Goal: Task Accomplishment & Management: Manage account settings

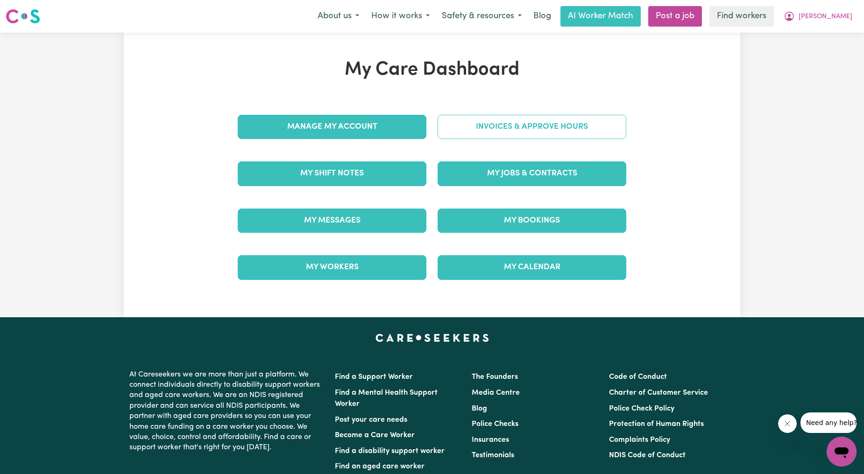
click at [499, 127] on link "Invoices & Approve Hours" at bounding box center [531, 127] width 189 height 24
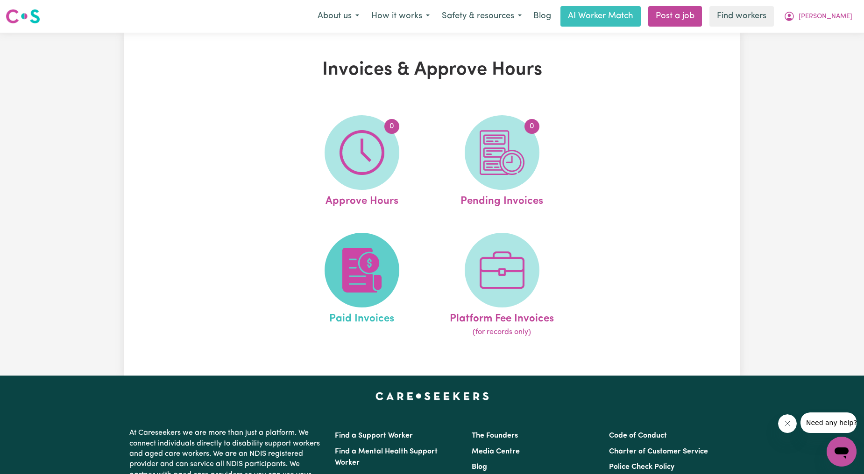
click at [366, 268] on img at bounding box center [361, 270] width 45 height 45
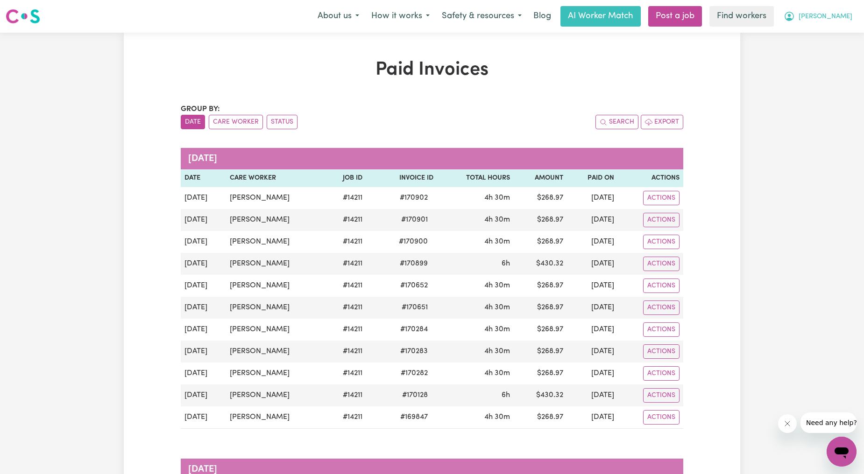
click at [843, 10] on button "[PERSON_NAME]" at bounding box center [817, 17] width 81 height 20
click at [838, 45] on link "Logout" at bounding box center [821, 54] width 74 height 18
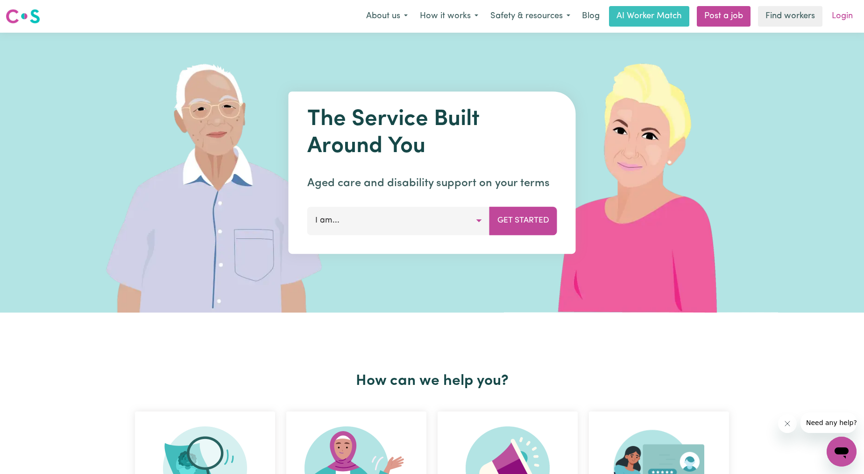
click at [851, 23] on link "Login" at bounding box center [842, 16] width 32 height 21
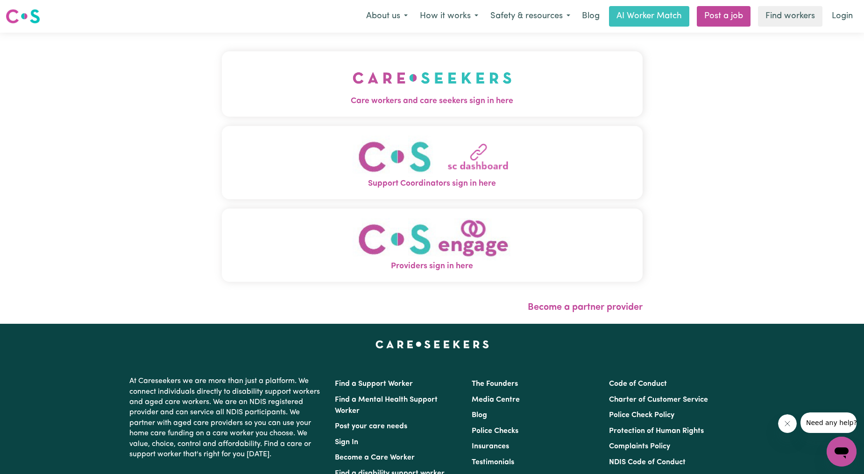
click at [453, 91] on img "Care workers and care seekers sign in here" at bounding box center [431, 78] width 159 height 35
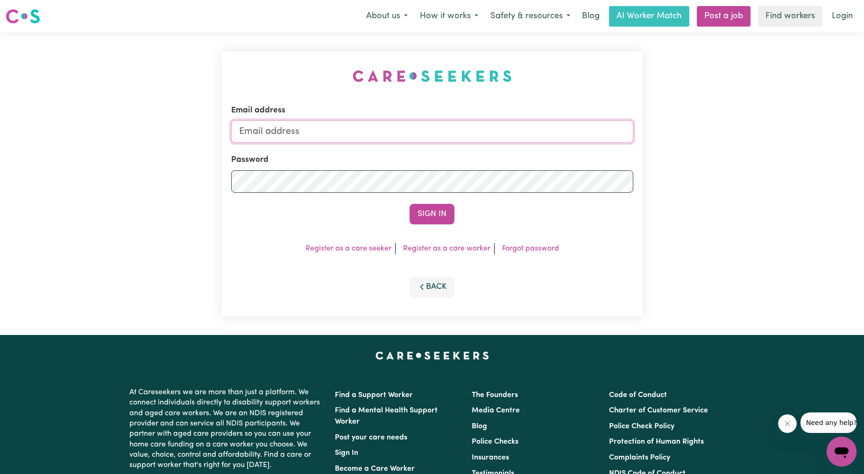
click at [404, 138] on input "Email address" at bounding box center [432, 131] width 402 height 22
drag, startPoint x: 287, startPoint y: 133, endPoint x: 438, endPoint y: 120, distance: 151.8
click at [438, 120] on input "[EMAIL_ADDRESS][PERSON_NAME][DOMAIN_NAME]" at bounding box center [432, 131] width 402 height 22
type input "[EMAIL_ADDRESS][DOMAIN_NAME]"
click at [437, 225] on button "Sign In" at bounding box center [431, 214] width 45 height 21
